Goal: Manage account settings

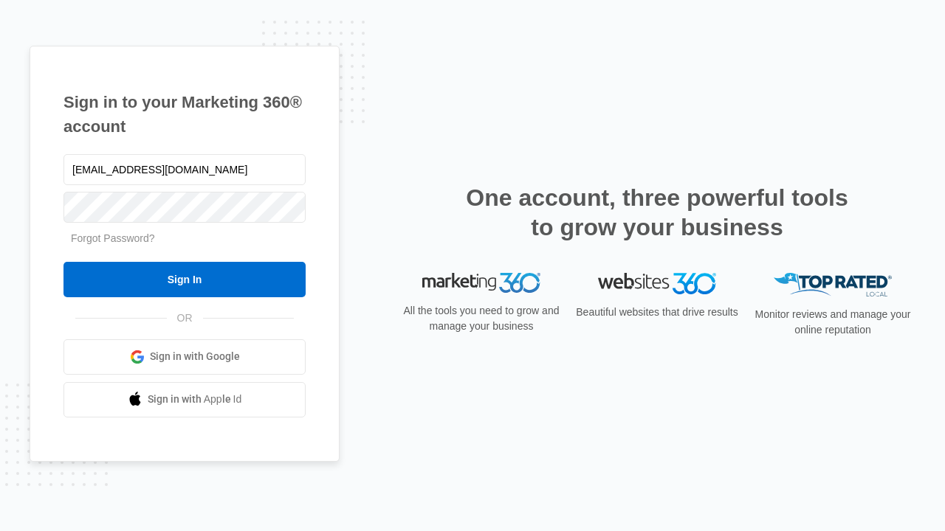
type input "dankie614@gmail.com"
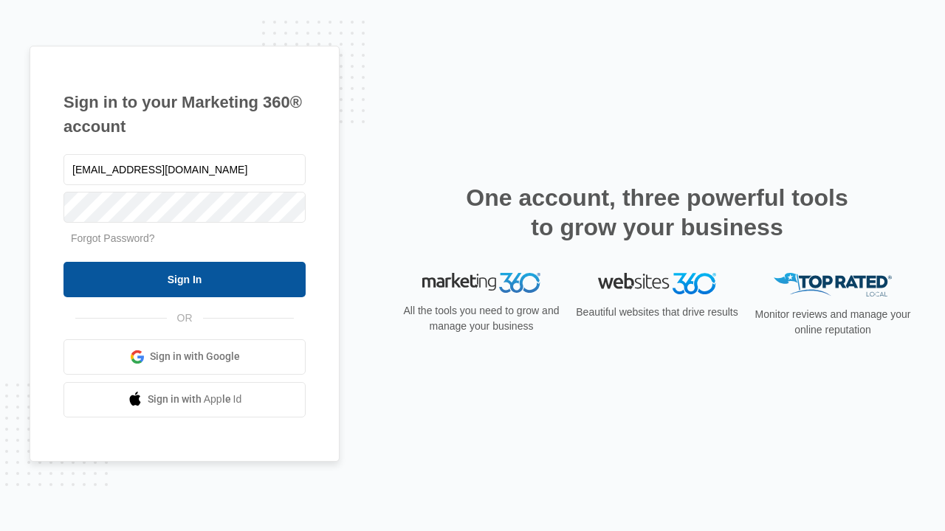
click at [185, 279] on input "Sign In" at bounding box center [184, 279] width 242 height 35
